Goal: Find specific page/section: Find specific page/section

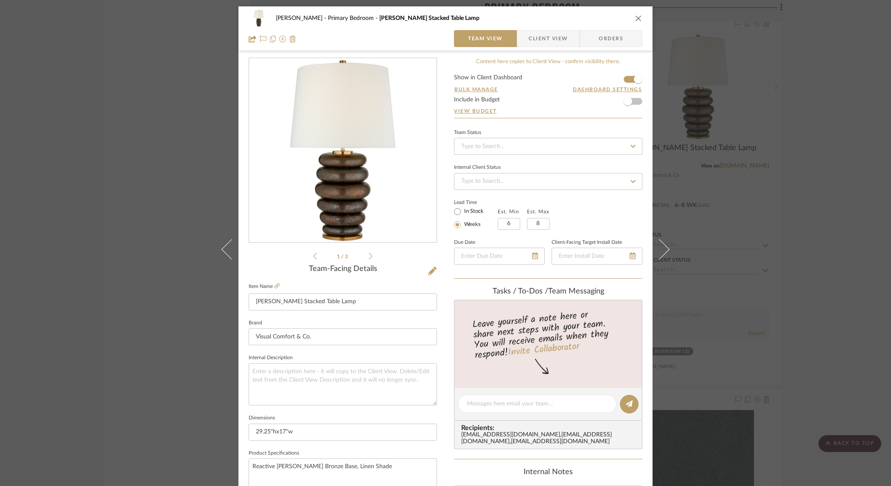
scroll to position [180, 0]
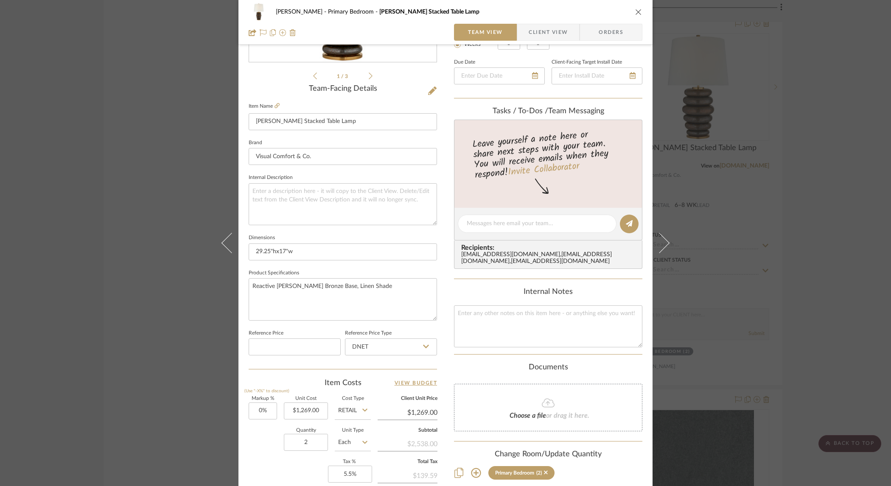
click at [804, 121] on div "[PERSON_NAME] Primary Bedroom [PERSON_NAME] Stacked Table Lamp Team View Client…" at bounding box center [445, 243] width 891 height 486
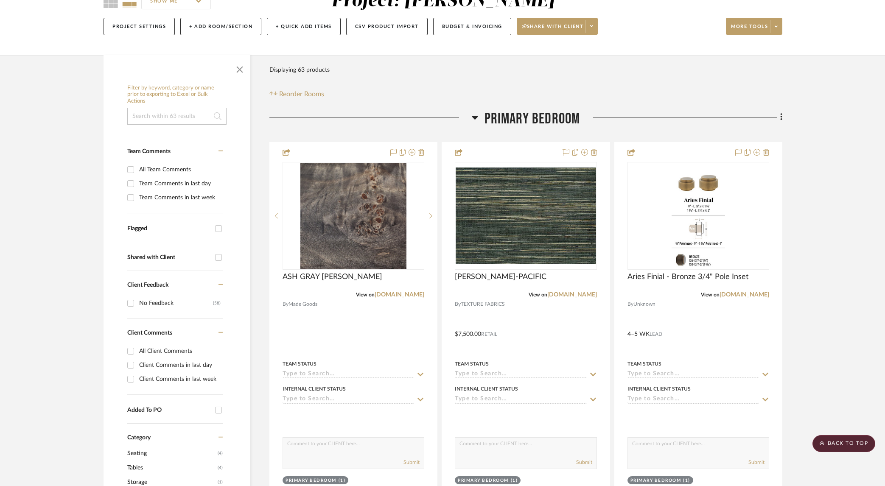
scroll to position [0, 0]
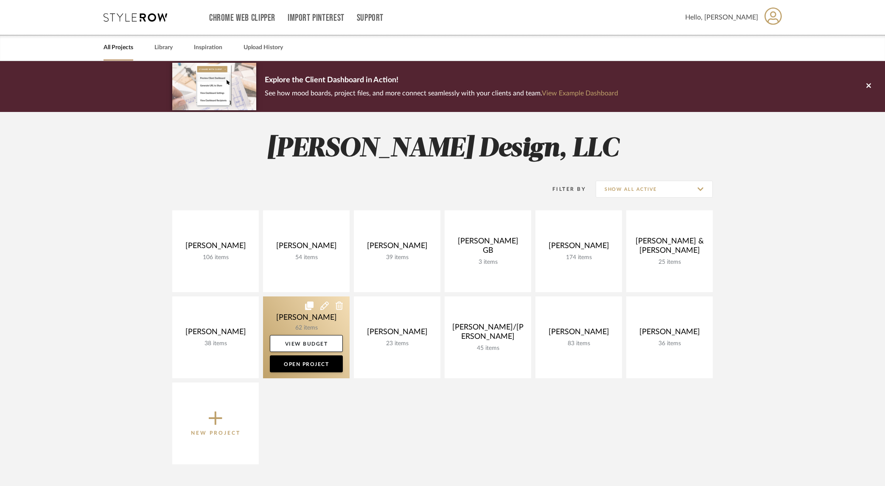
click at [321, 320] on link at bounding box center [306, 338] width 87 height 82
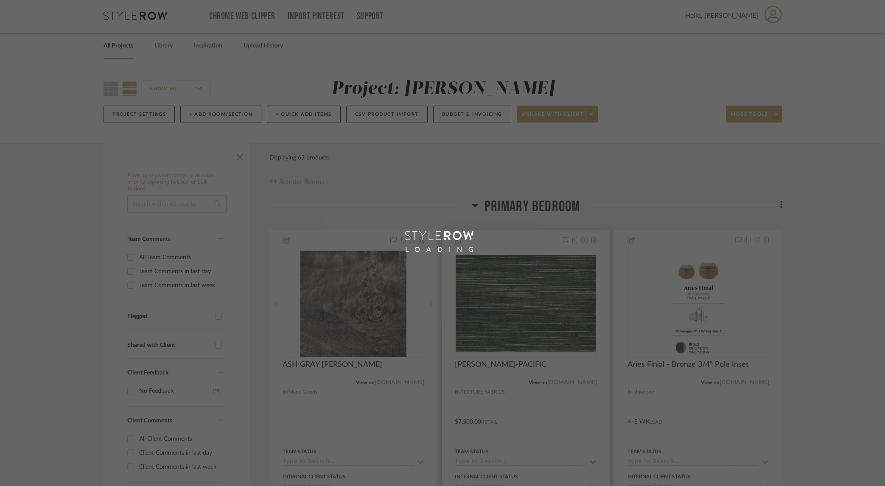
scroll to position [4, 0]
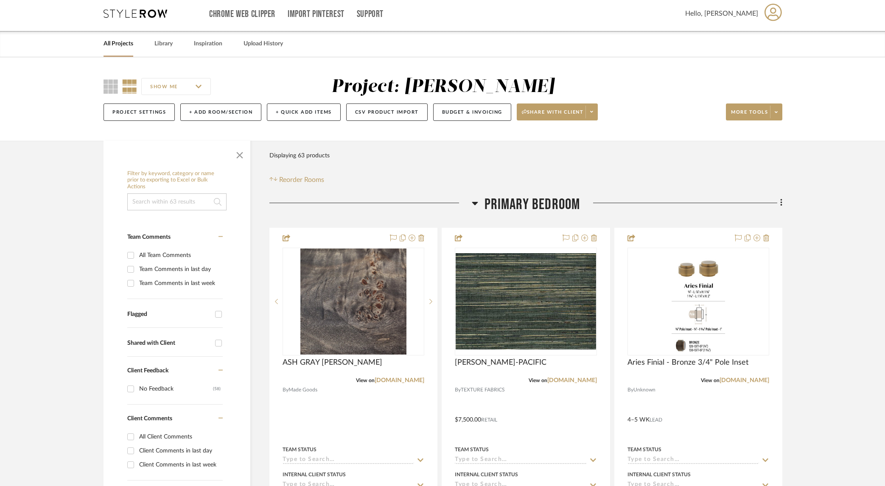
click at [474, 202] on icon at bounding box center [475, 203] width 6 height 3
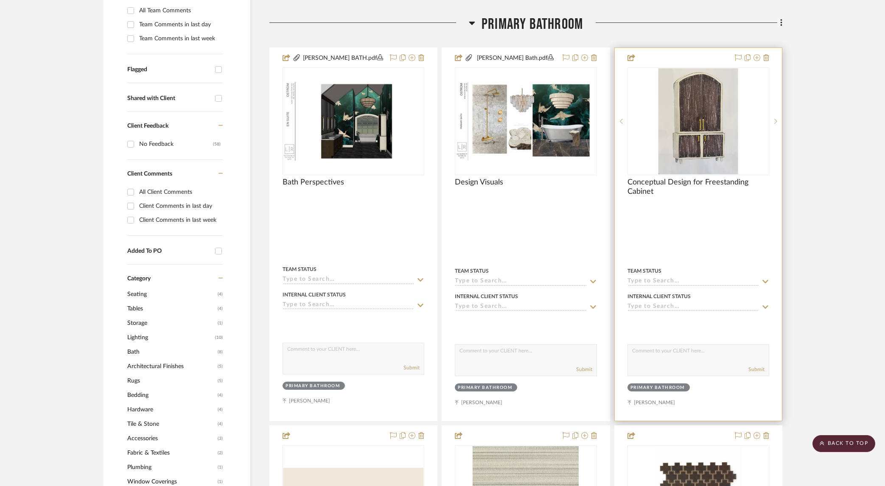
scroll to position [261, 0]
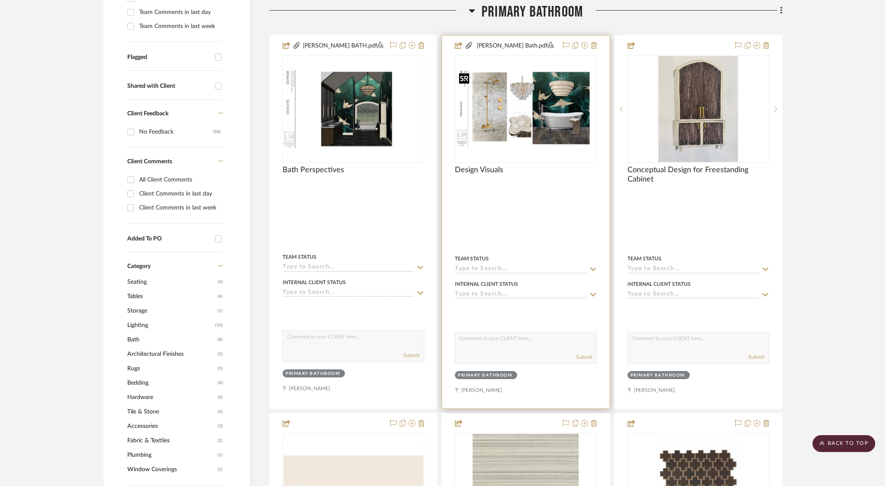
click at [570, 109] on img "0" at bounding box center [526, 109] width 140 height 79
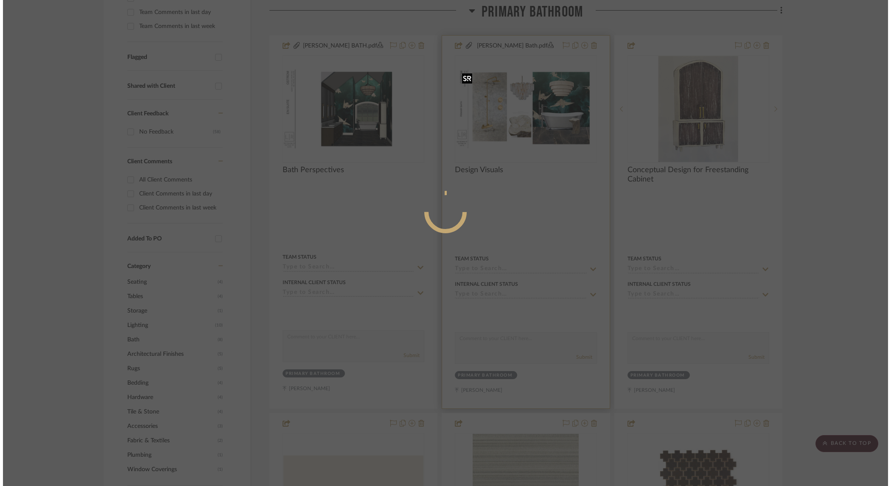
scroll to position [0, 0]
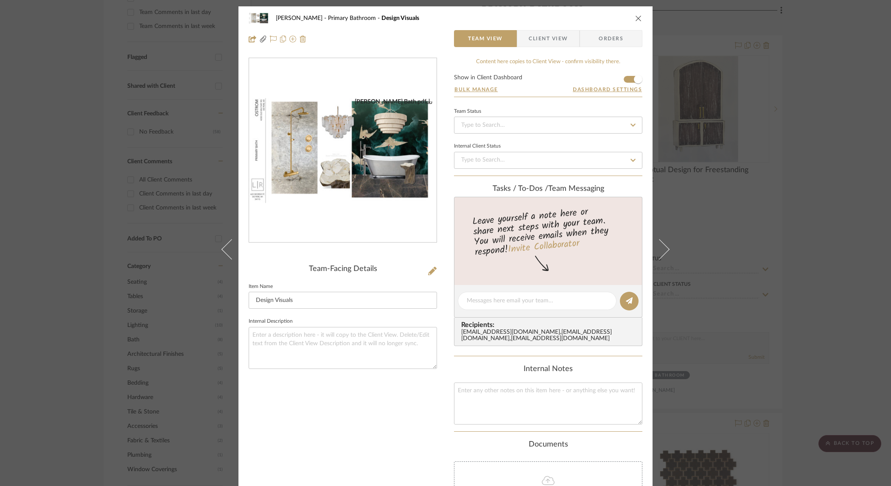
click at [368, 141] on img "0" at bounding box center [343, 151] width 188 height 106
click at [767, 159] on div "[PERSON_NAME] Primary Bathroom Design Visuals Team View Client View Orders [PER…" at bounding box center [445, 243] width 891 height 486
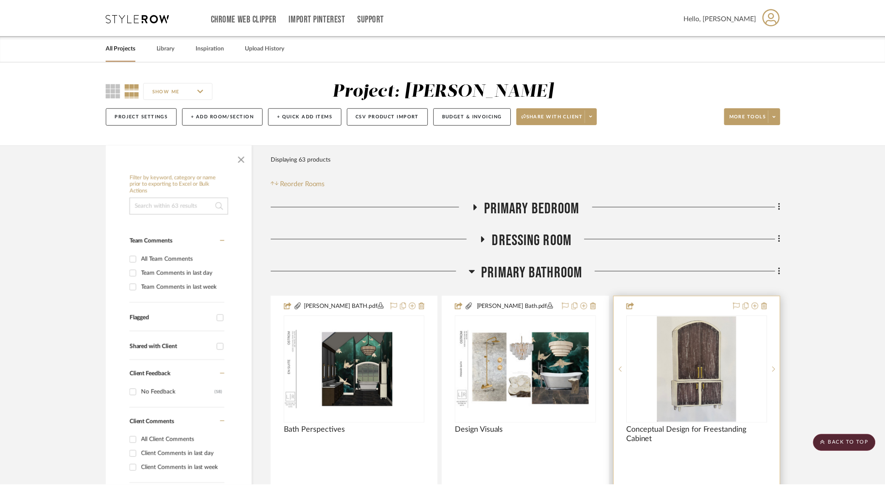
scroll to position [261, 0]
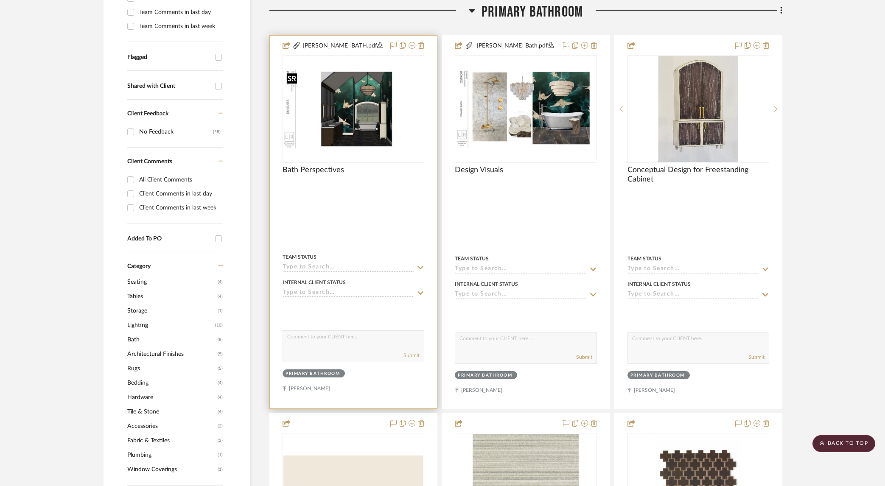
click at [0, 0] on img at bounding box center [0, 0] width 0 height 0
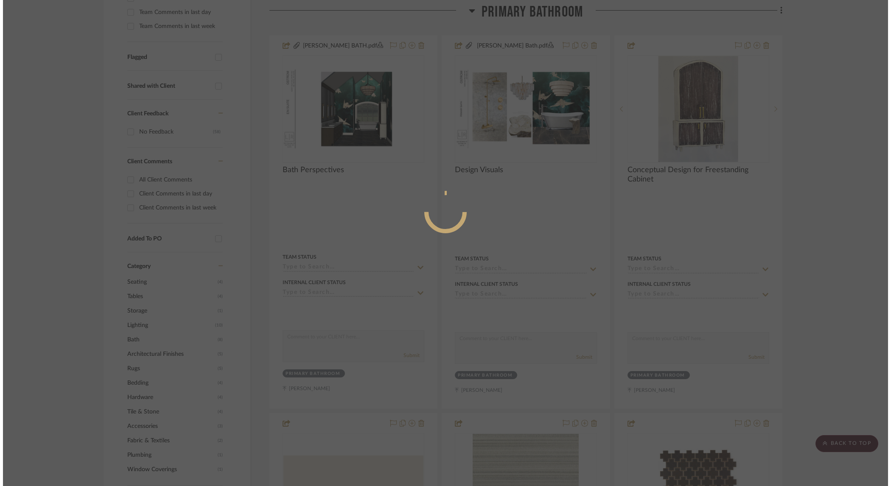
scroll to position [0, 0]
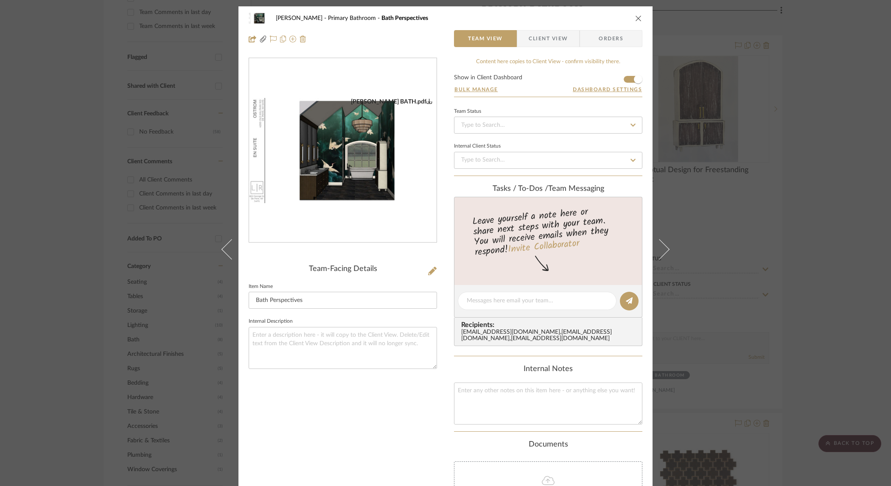
click at [348, 124] on img "0" at bounding box center [343, 151] width 188 height 106
click at [807, 147] on div "[PERSON_NAME] Primary Bathroom Bath Perspectives Team View Client View Orders […" at bounding box center [445, 243] width 891 height 486
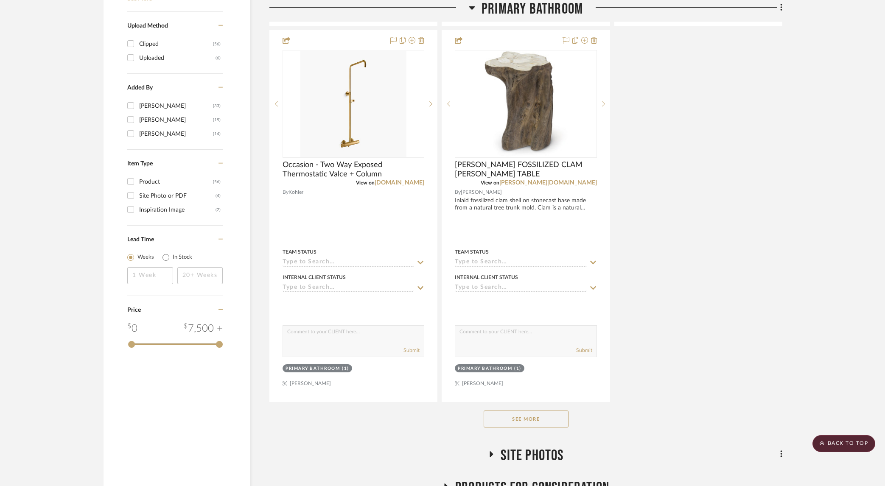
scroll to position [1078, 0]
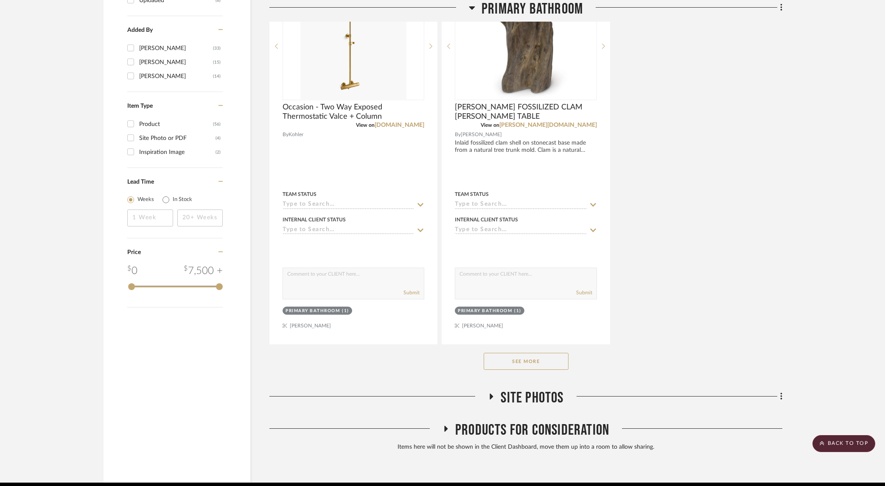
drag, startPoint x: 546, startPoint y: 357, endPoint x: 551, endPoint y: 357, distance: 4.7
click at [547, 357] on button "See More" at bounding box center [526, 361] width 85 height 17
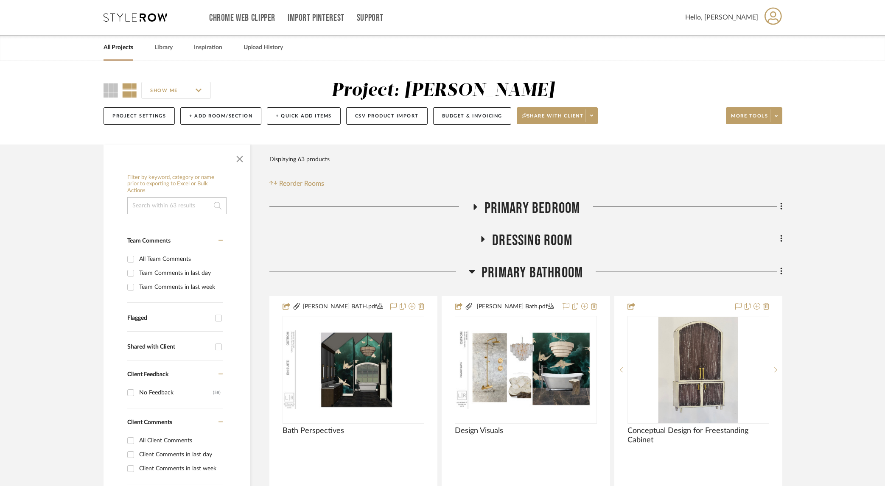
scroll to position [42, 0]
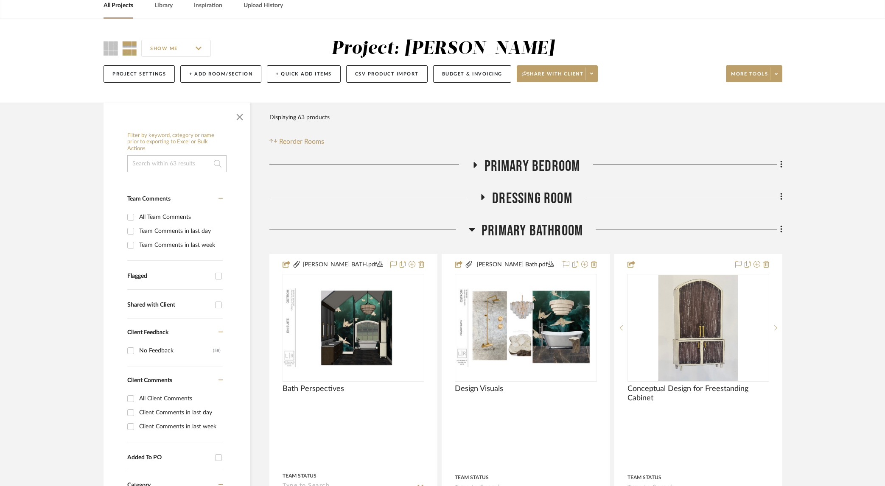
click at [472, 229] on icon at bounding box center [472, 229] width 6 height 3
